Goal: Task Accomplishment & Management: Manage account settings

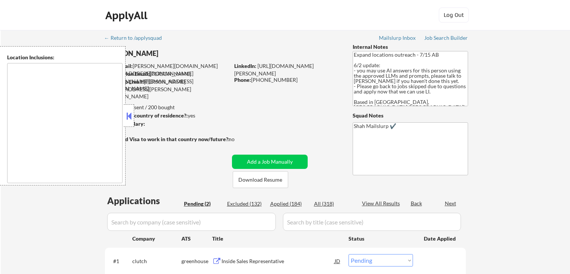
select select ""pending""
type textarea "[GEOGRAPHIC_DATA], ON [GEOGRAPHIC_DATA], ON [GEOGRAPHIC_DATA], ON [GEOGRAPHIC_D…"
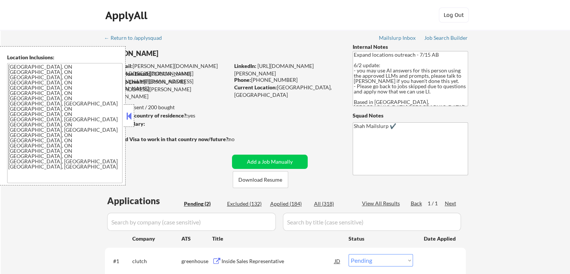
click at [132, 112] on button at bounding box center [129, 115] width 8 height 11
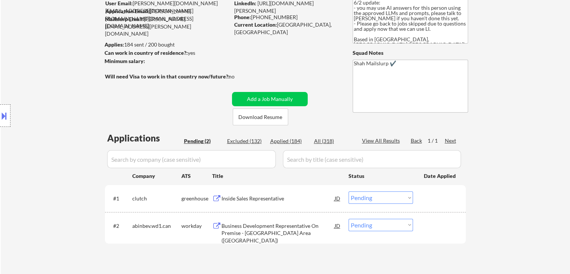
scroll to position [150, 0]
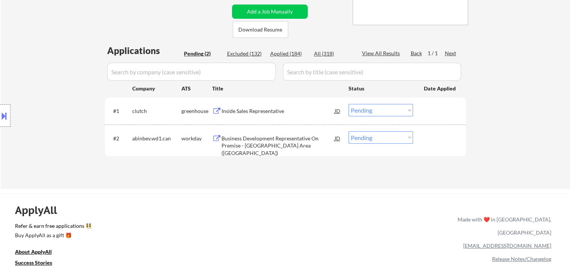
click at [244, 110] on div "Inside Sales Representative" at bounding box center [278, 110] width 113 height 7
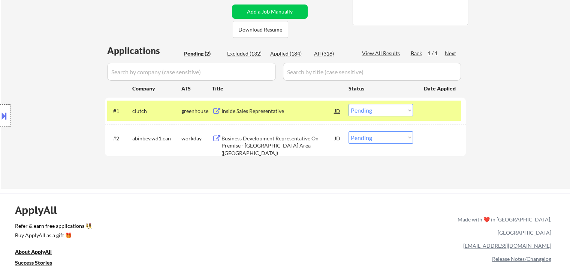
click at [253, 140] on div "Business Development Representative On Premise - [GEOGRAPHIC_DATA] Area ([GEOGR…" at bounding box center [278, 146] width 113 height 22
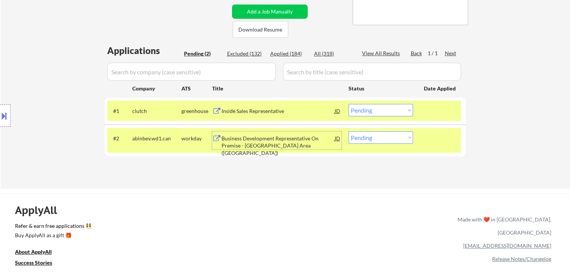
click at [0, 121] on div at bounding box center [5, 115] width 10 height 22
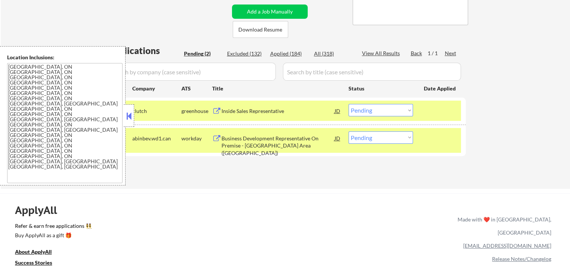
click at [133, 112] on div at bounding box center [129, 115] width 10 height 22
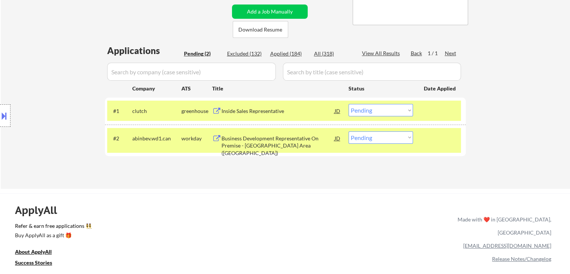
click at [370, 114] on select "Choose an option... Pending Applied Excluded (Questions) Excluded (Expired) Exc…" at bounding box center [381, 110] width 64 height 12
click at [349, 104] on select "Choose an option... Pending Applied Excluded (Questions) Excluded (Expired) Exc…" at bounding box center [381, 110] width 64 height 12
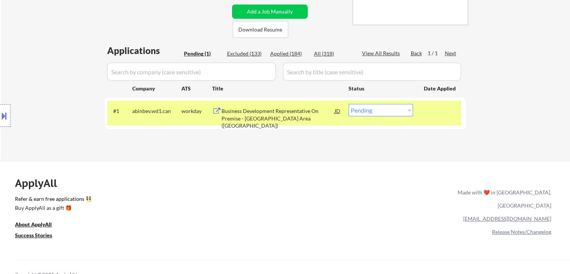
click at [1, 116] on button at bounding box center [4, 115] width 8 height 12
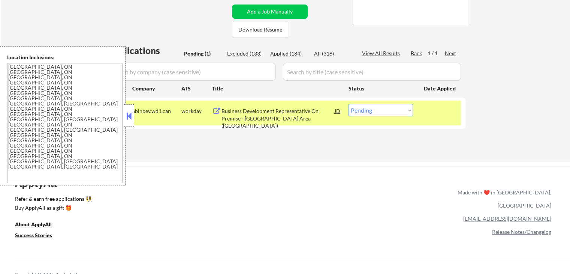
click at [130, 118] on button at bounding box center [129, 115] width 8 height 11
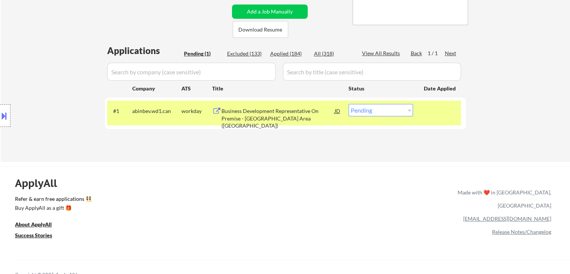
click at [391, 112] on select "Choose an option... Pending Applied Excluded (Questions) Excluded (Expired) Exc…" at bounding box center [381, 110] width 64 height 12
select select ""excluded""
click at [349, 104] on select "Choose an option... Pending Applied Excluded (Questions) Excluded (Expired) Exc…" at bounding box center [381, 110] width 64 height 12
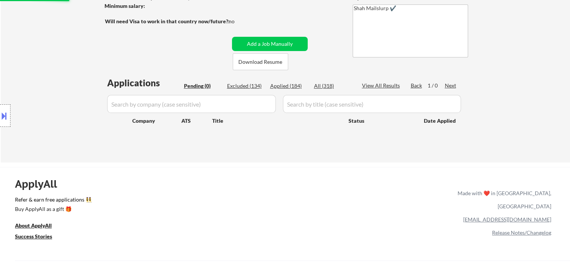
scroll to position [75, 0]
